Goal: Information Seeking & Learning: Understand process/instructions

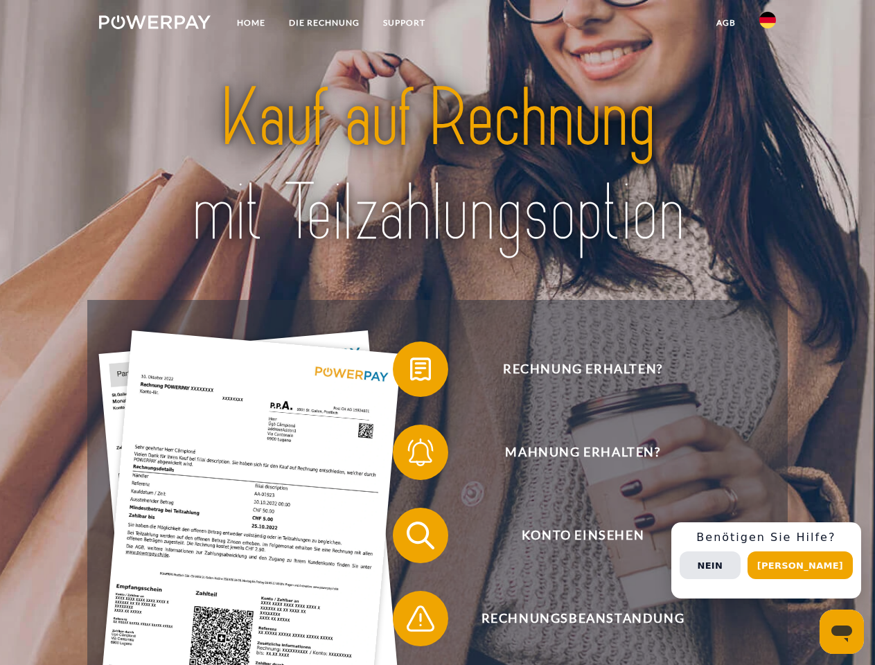
click at [154, 24] on img at bounding box center [155, 22] width 112 height 14
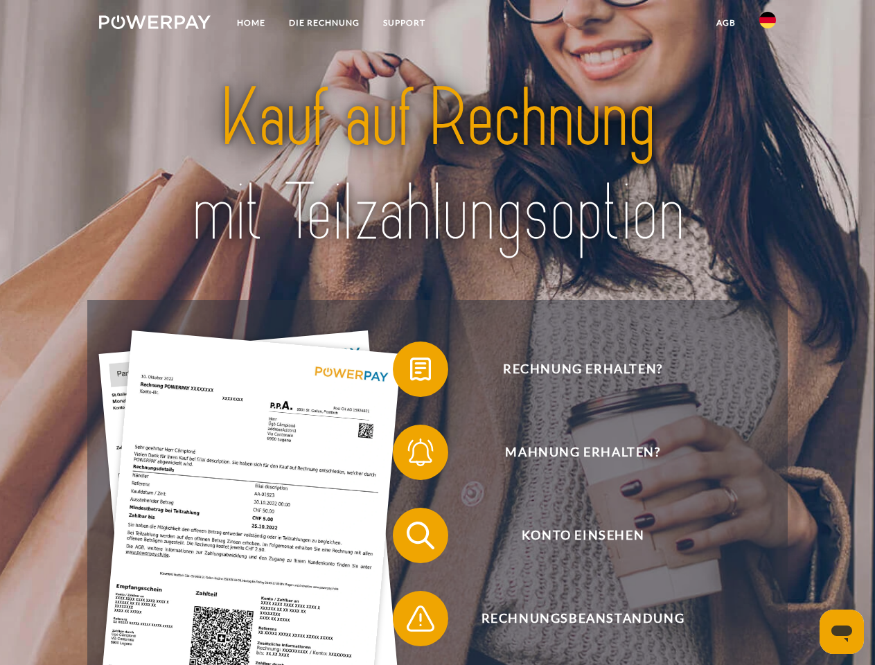
click at [768, 24] on img at bounding box center [767, 20] width 17 height 17
click at [725, 23] on link "agb" at bounding box center [725, 22] width 43 height 25
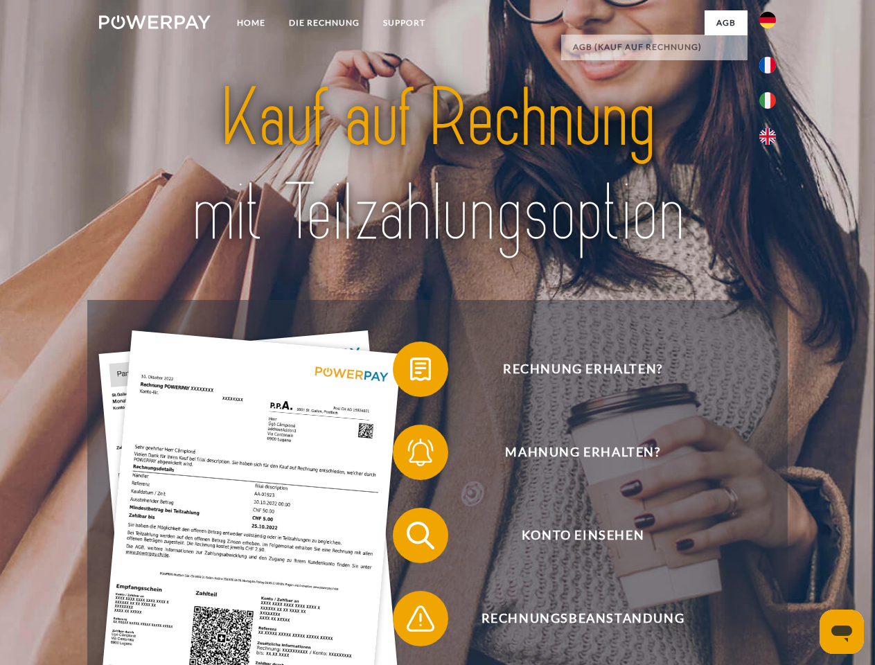
click at [410, 372] on span at bounding box center [399, 369] width 69 height 69
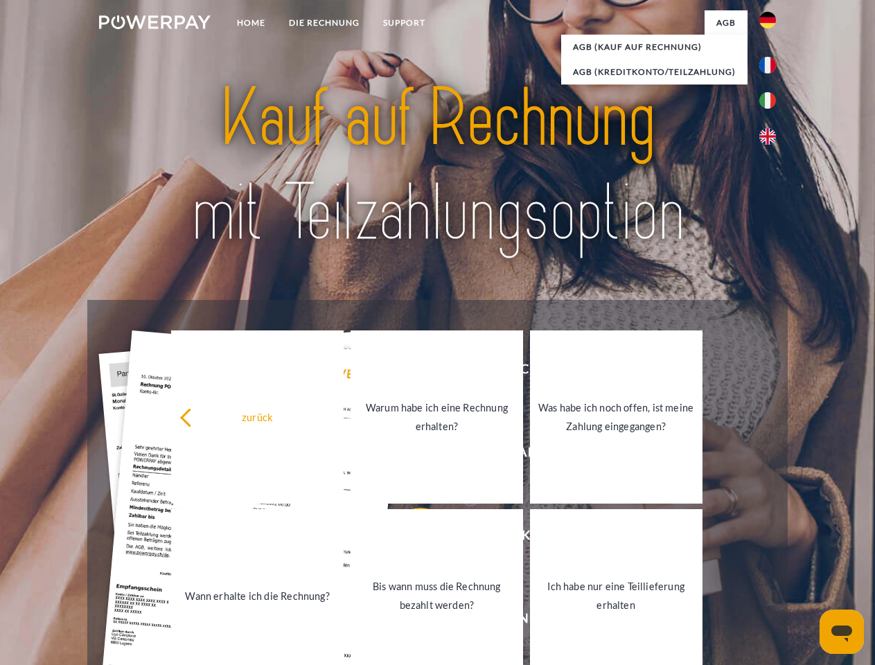
click at [410, 455] on div "zurück Warum habe ich eine Rechnung erhalten? Was habe ich noch offen, ist mein…" at bounding box center [437, 506] width 560 height 357
click at [410, 538] on link "Bis wann muss die Rechnung bezahlt werden?" at bounding box center [437, 595] width 172 height 173
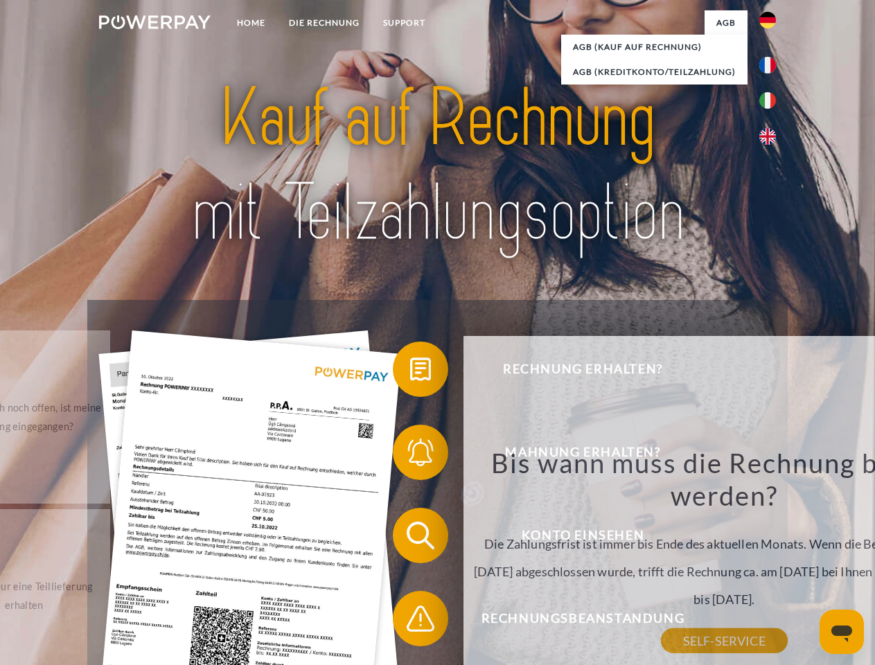
click at [410, 621] on span at bounding box center [399, 618] width 69 height 69
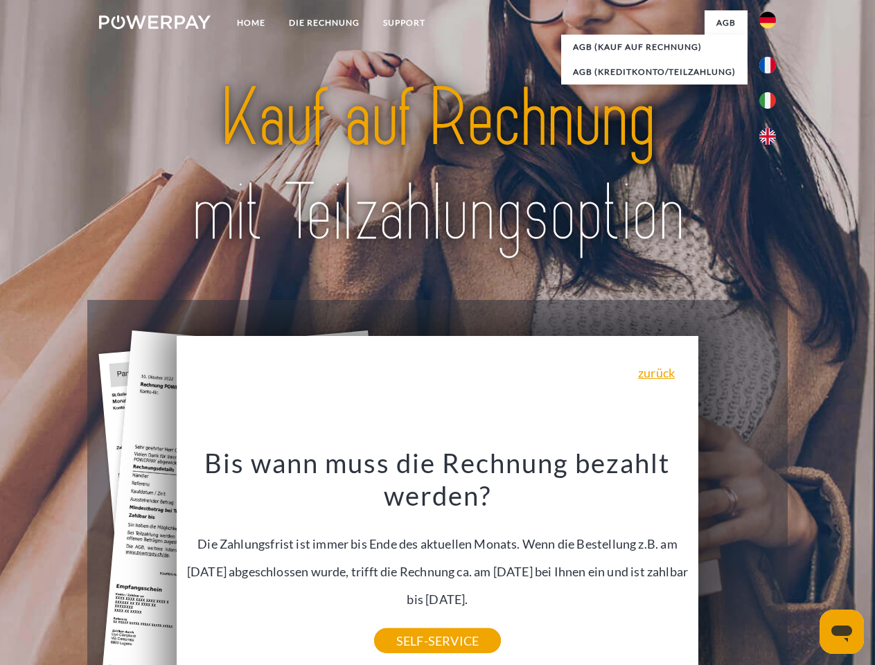
click at [771, 560] on div "Rechnung erhalten? Mahnung erhalten? Konto einsehen" at bounding box center [437, 577] width 700 height 554
click at [737, 563] on span "Konto einsehen" at bounding box center [582, 535] width 339 height 55
click at [805, 565] on header "Home DIE RECHNUNG SUPPORT" at bounding box center [437, 478] width 875 height 957
